Goal: Task Accomplishment & Management: Use online tool/utility

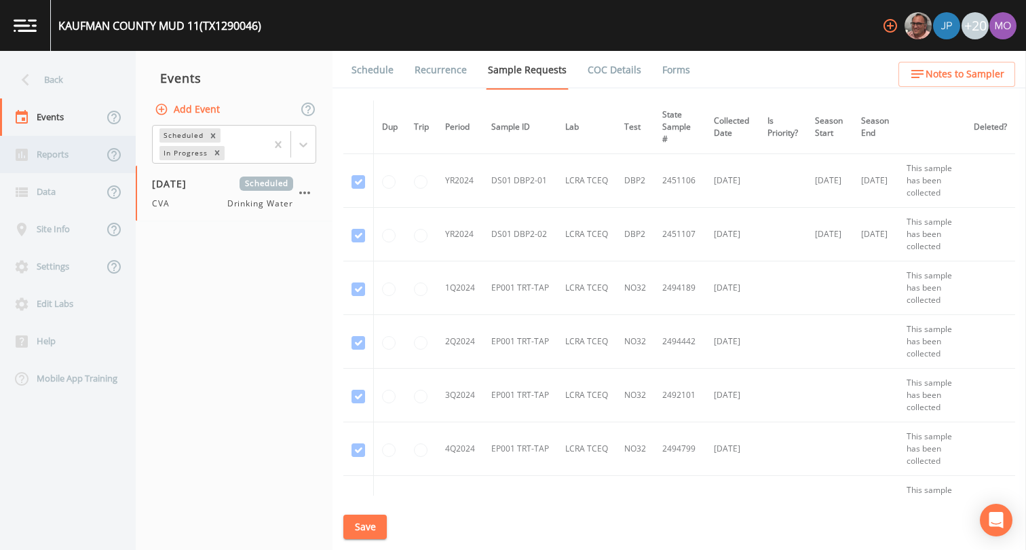
scroll to position [319, 0]
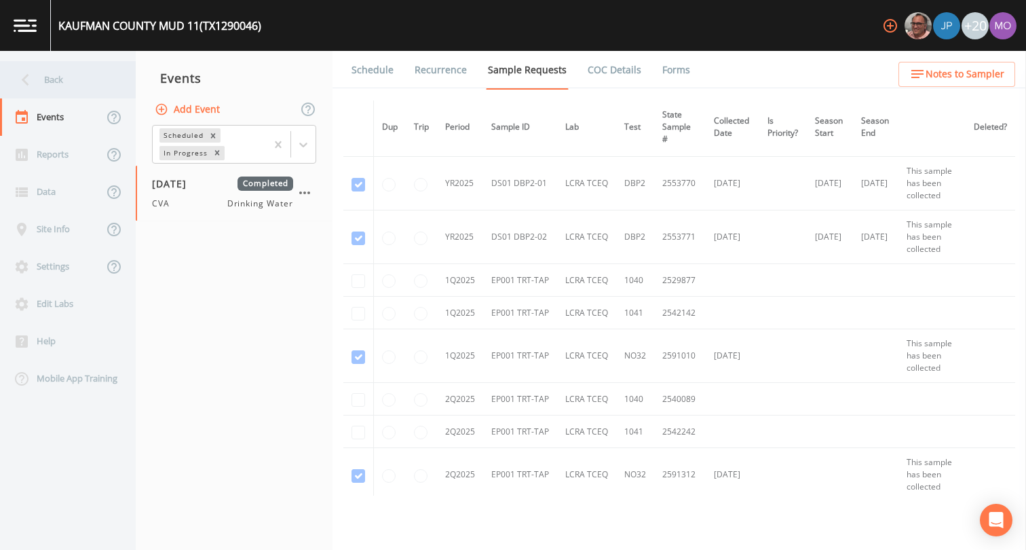
click at [72, 82] on div "Back" at bounding box center [61, 79] width 122 height 37
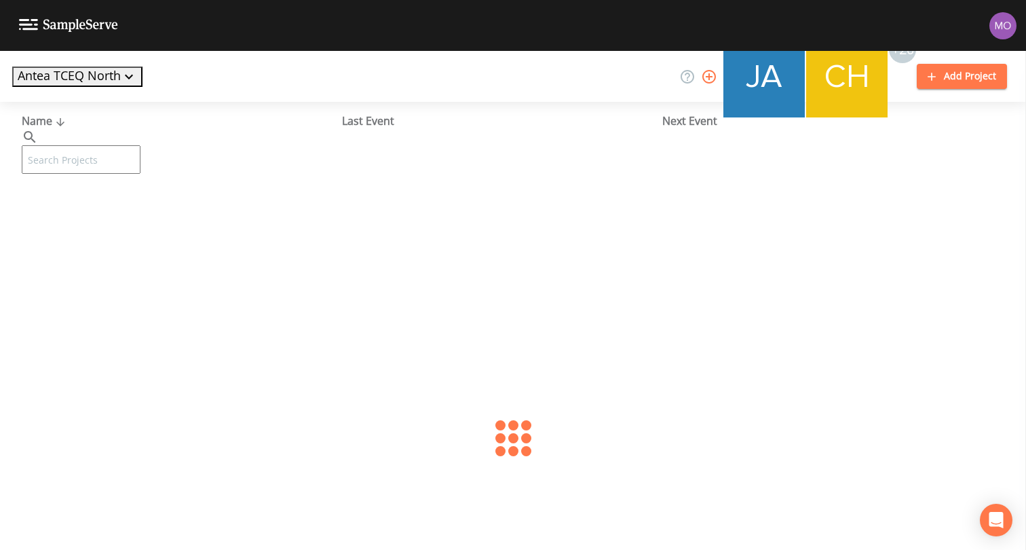
click at [96, 145] on input "text" at bounding box center [81, 159] width 119 height 29
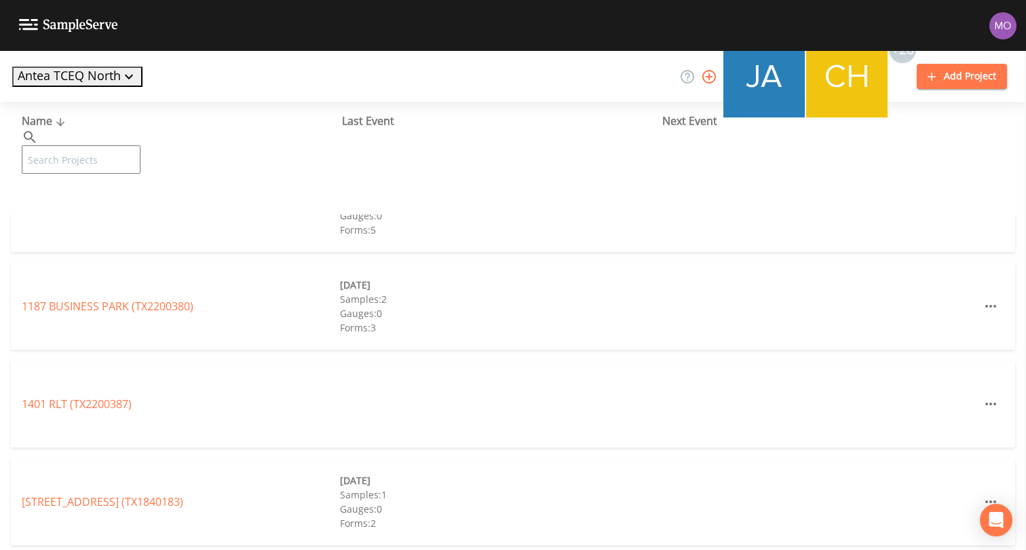
paste input "TX1160018"
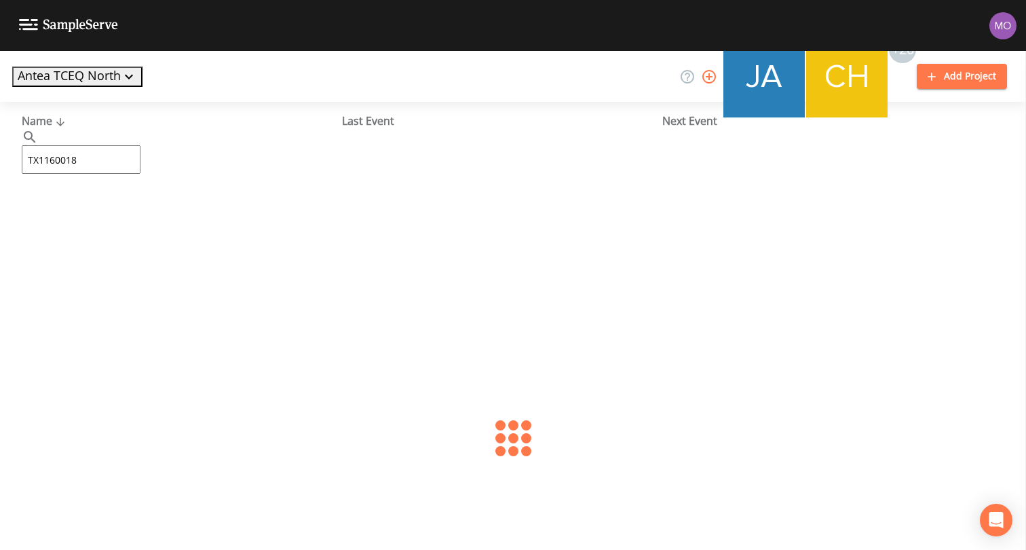
type input "TX1160018"
click at [84, 205] on link "CASH SUD (TX1160018)" at bounding box center [80, 208] width 117 height 15
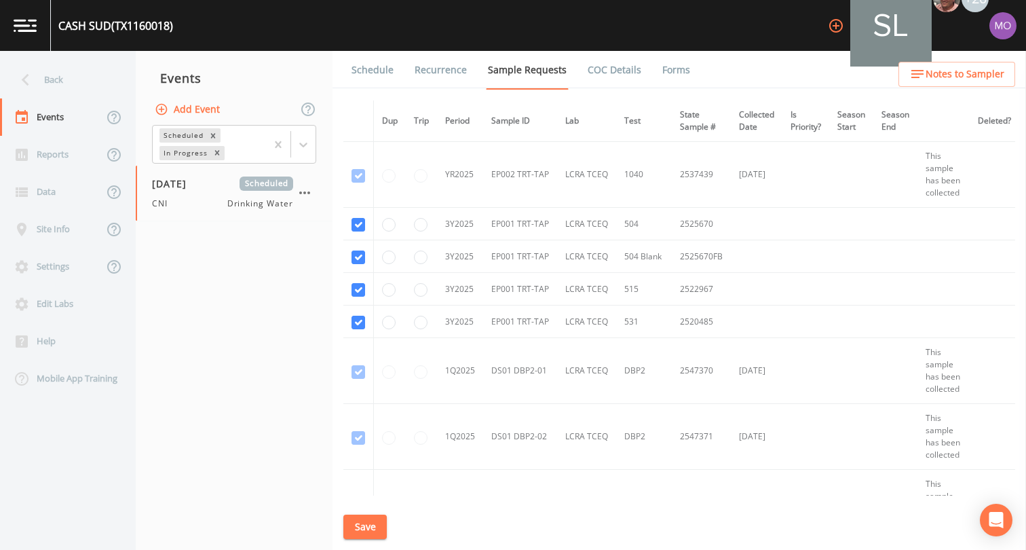
scroll to position [1704, 0]
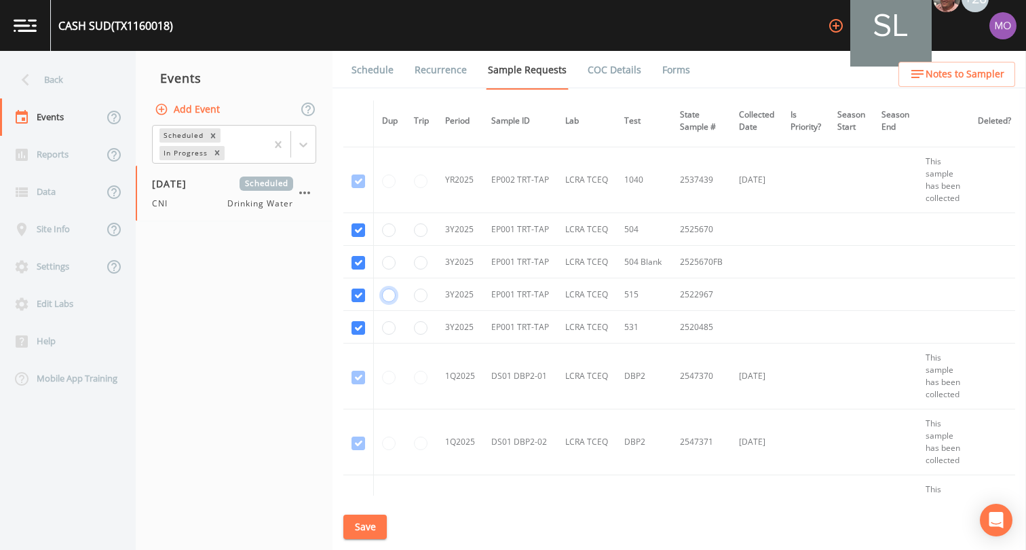
click at [393, 297] on input "radio" at bounding box center [389, 295] width 14 height 14
radio input "true"
radio input "false"
click at [391, 326] on input "radio" at bounding box center [389, 328] width 14 height 14
radio input "true"
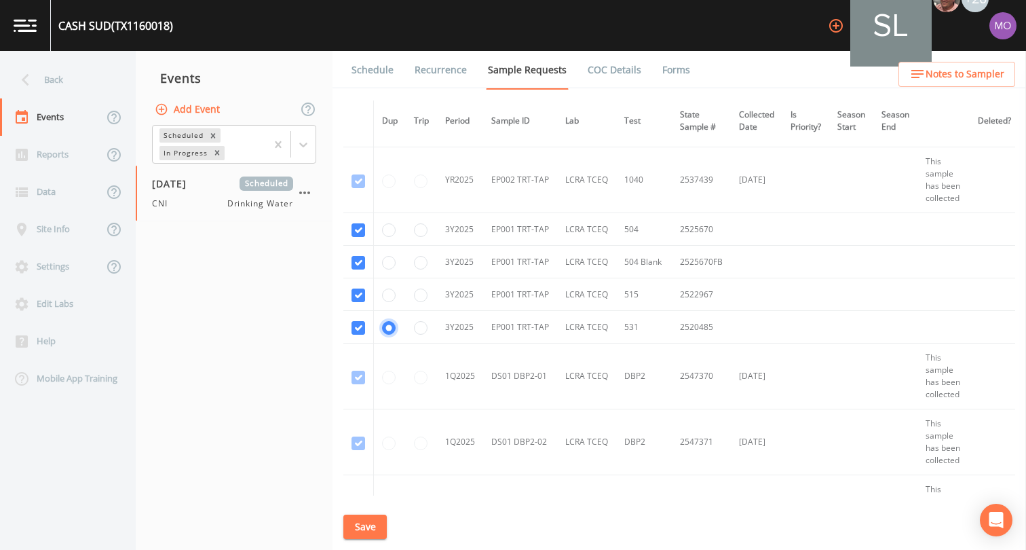
radio input "false"
click at [369, 519] on button "Save" at bounding box center [364, 527] width 43 height 25
click at [383, 71] on link "Schedule" at bounding box center [373, 70] width 46 height 38
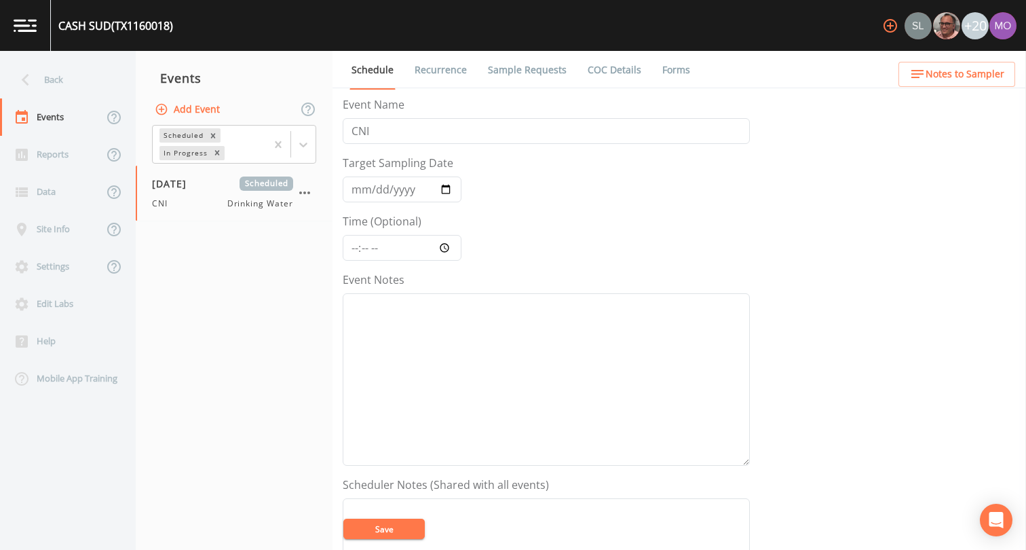
click at [521, 72] on link "Sample Requests" at bounding box center [527, 70] width 83 height 38
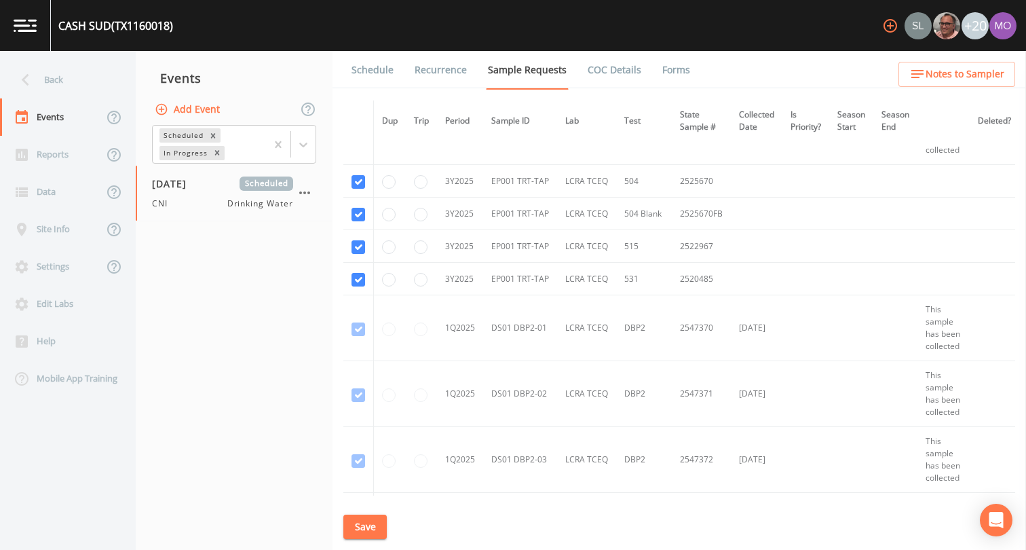
scroll to position [1783, 0]
